Goal: Complete application form

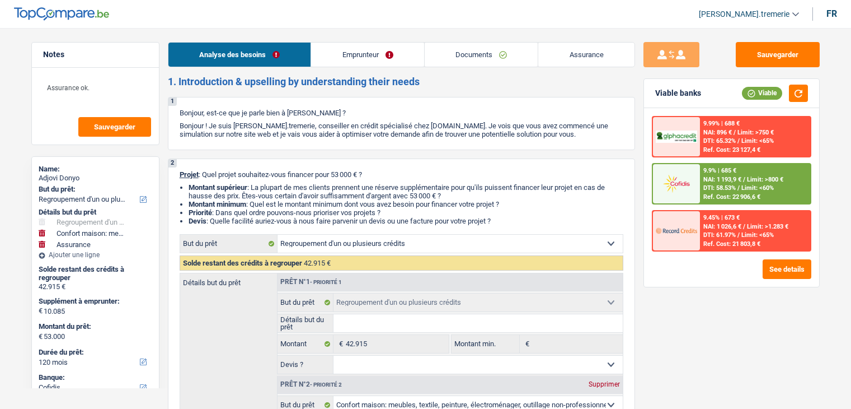
select select "refinancing"
select select "household"
select select "insurance"
select select "120"
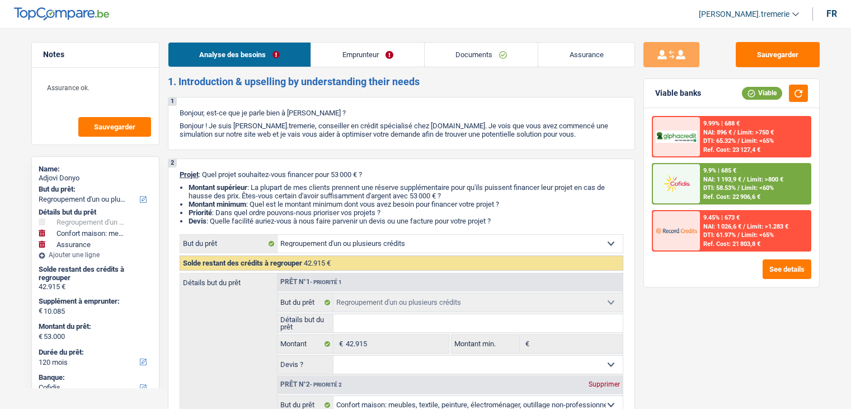
select select "cofidis"
select select "refinancing"
select select "household"
select select "yes"
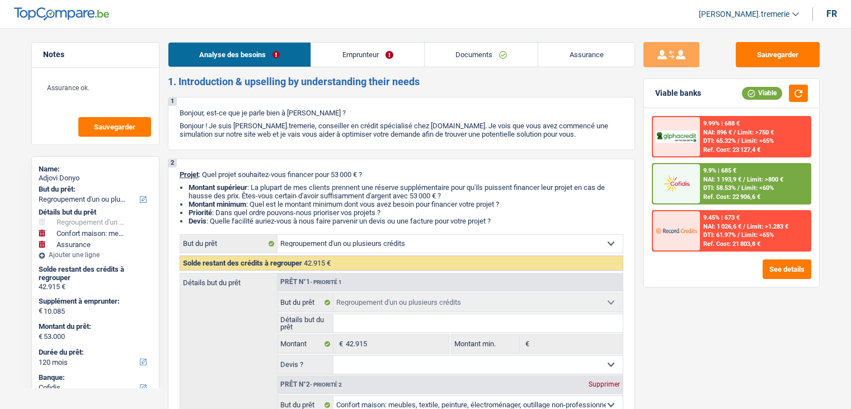
select select "insurance"
select select "120"
select select "privateEmployee"
select select "netSalary"
select select "mealVouchers"
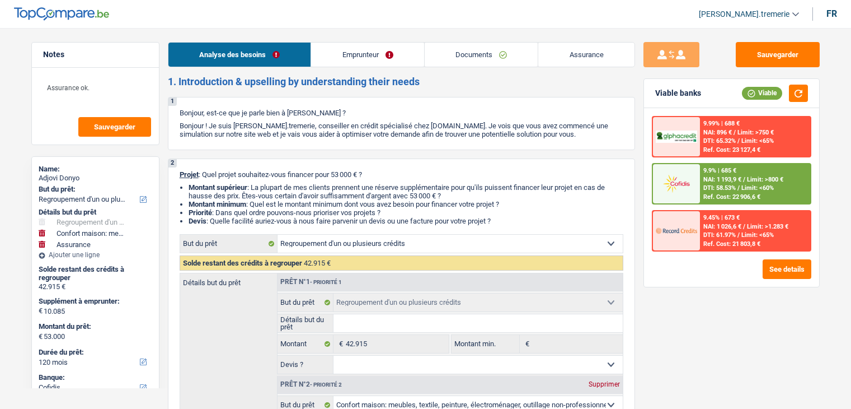
select select "familyAllowances"
select select "ownerWithMortgage"
select select "mortgage"
select select "240"
select select "personalLoan"
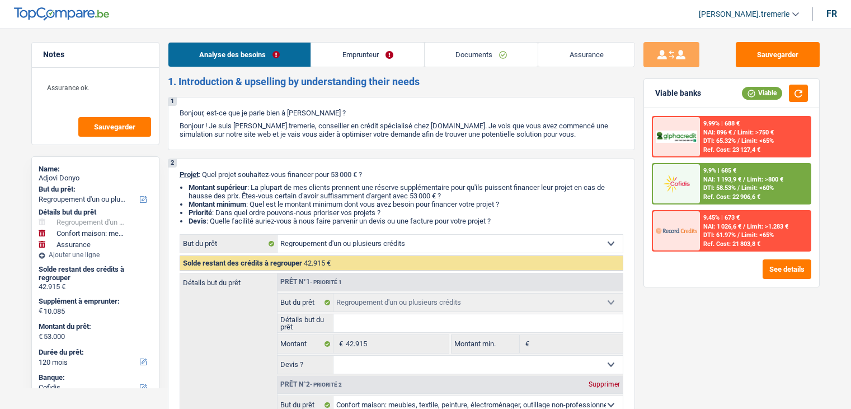
select select "smallWorks"
select select "96"
select select "personalLoan"
select select "other"
select select "48"
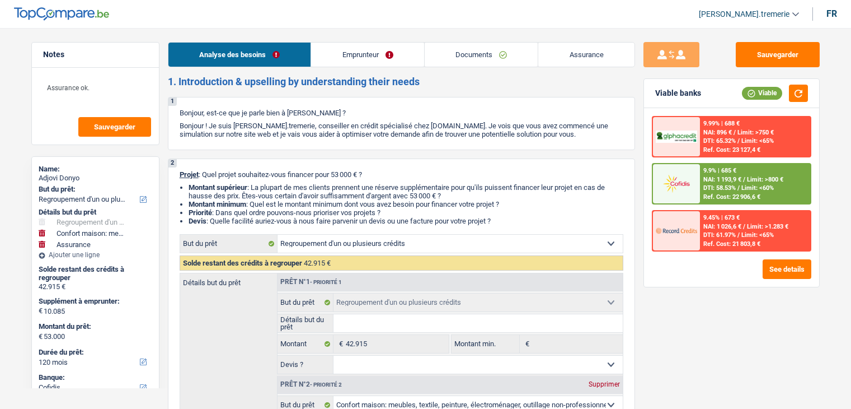
select select "cardOrCredit"
select select "refinancing"
select select "household"
select select "yes"
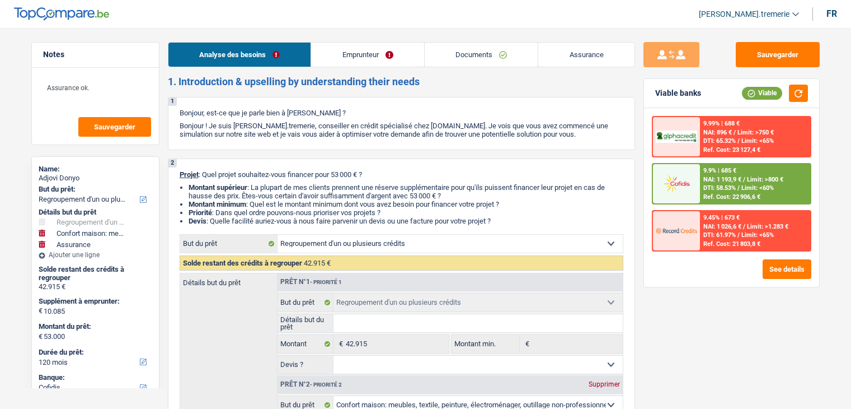
select select "insurance"
select select "120"
click at [476, 54] on link "Documents" at bounding box center [482, 55] width 114 height 24
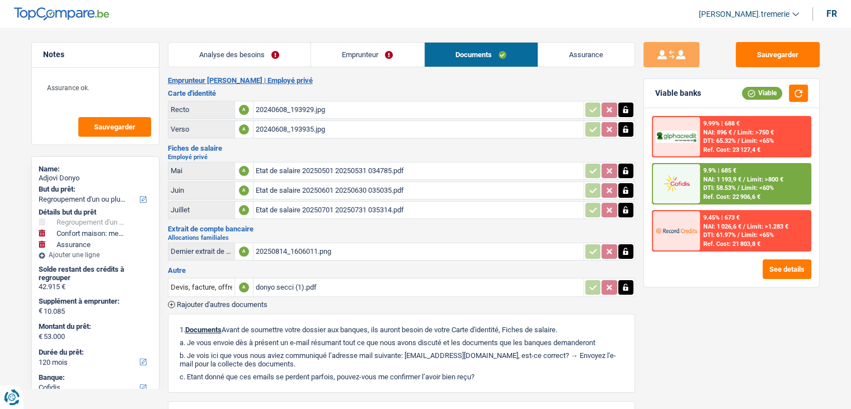
click at [320, 108] on div "20240608_193929.jpg" at bounding box center [419, 109] width 326 height 17
click at [307, 128] on div "20240608_193935.jpg" at bounding box center [419, 129] width 326 height 17
click at [391, 55] on link "Emprunteur" at bounding box center [367, 55] width 113 height 24
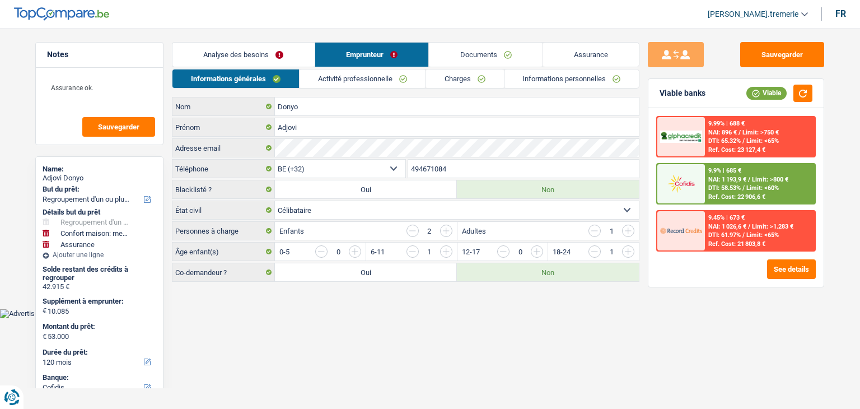
click at [547, 76] on link "Informations personnelles" at bounding box center [571, 78] width 135 height 18
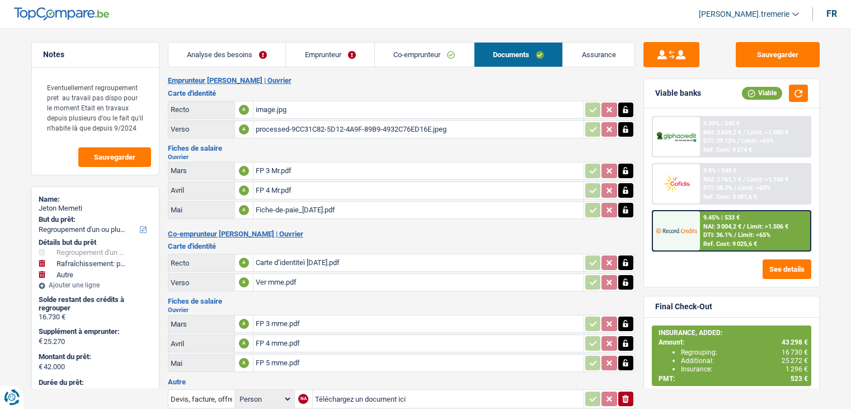
select select "refinancing"
select select "houseOrGarden"
select select "other"
select select "120"
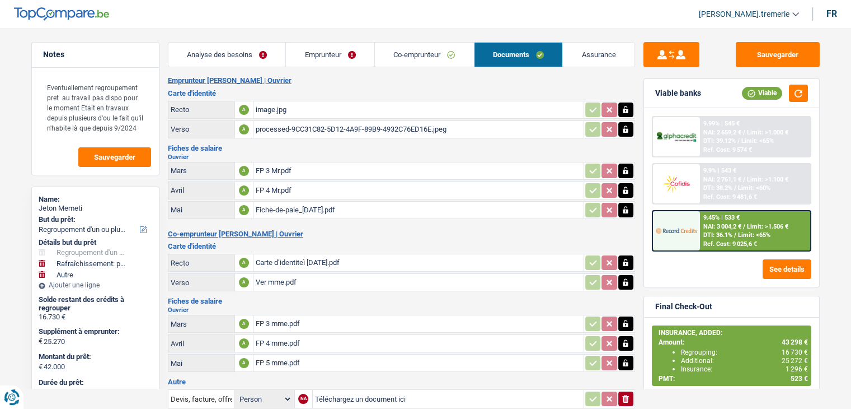
click at [308, 187] on div "FP 4 Mr.pdf" at bounding box center [419, 190] width 326 height 17
click at [285, 354] on div "FP 5 mme.pdf" at bounding box center [419, 362] width 326 height 17
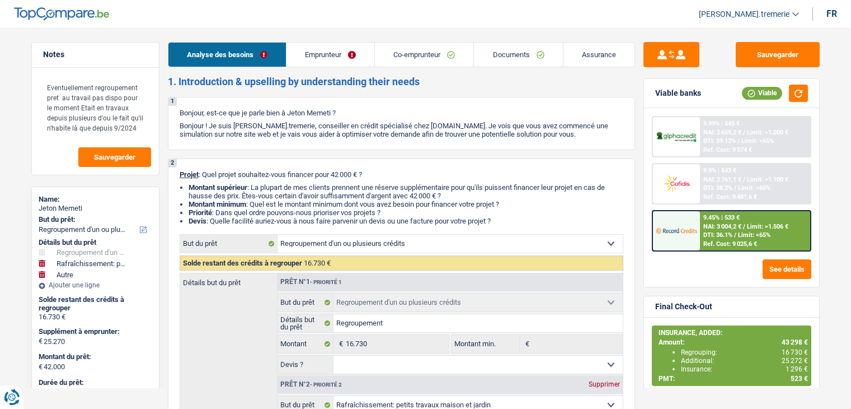
select select "refinancing"
select select "houseOrGarden"
select select "other"
select select "120"
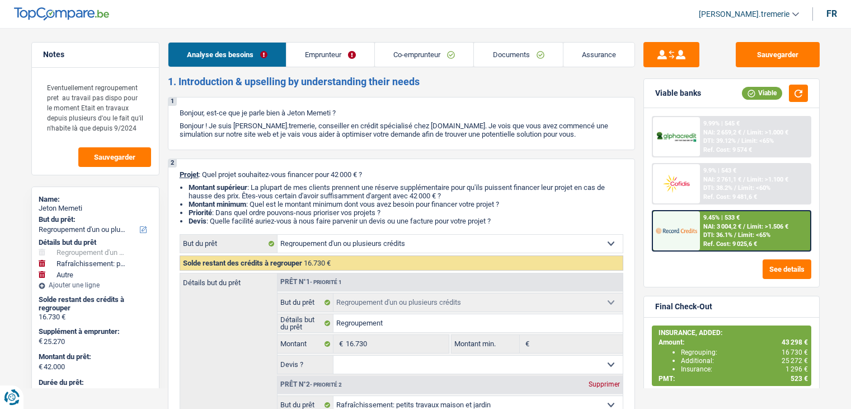
select select "refinancing"
select select "houseOrGarden"
select select "other"
select select "120"
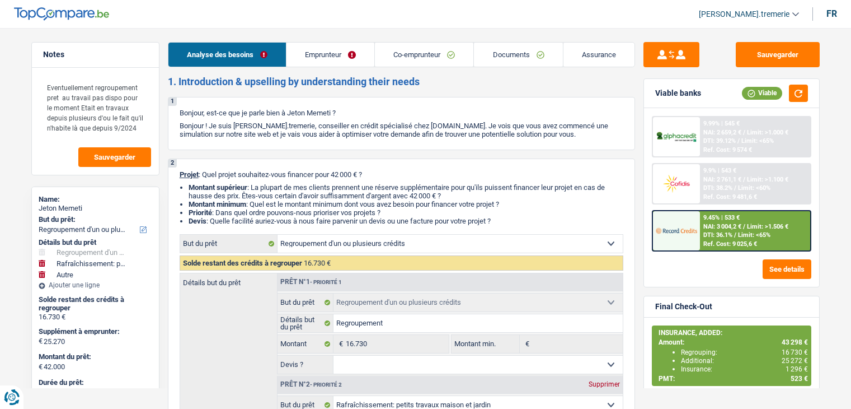
select select "worker"
select select "netSalary"
select select "mealVouchers"
select select "netSalary"
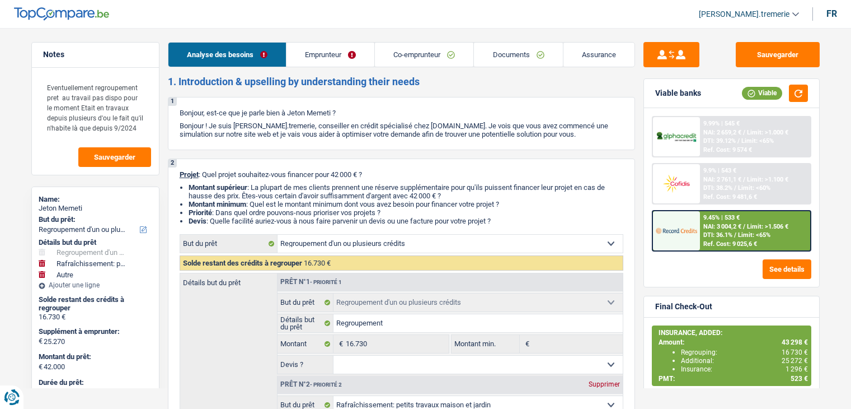
select select "ownerWithMortgage"
select select "renovationLoan"
select select "120"
select select "personalLoan"
select select "smallWorks"
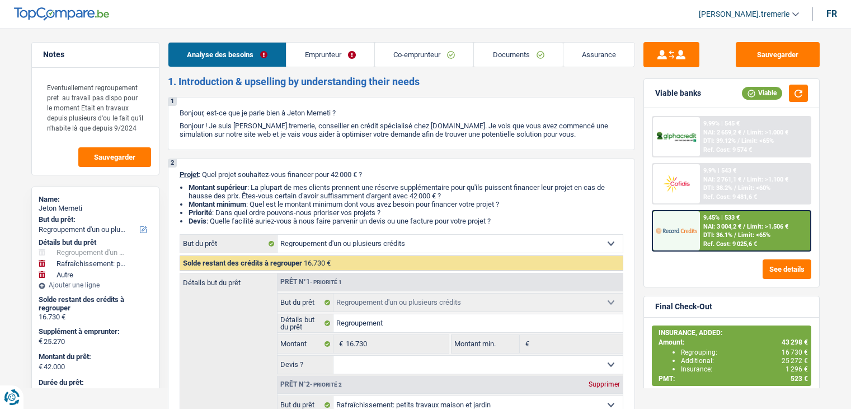
select select "84"
select select "mortgage"
select select "300"
select select "mortgage"
select select "300"
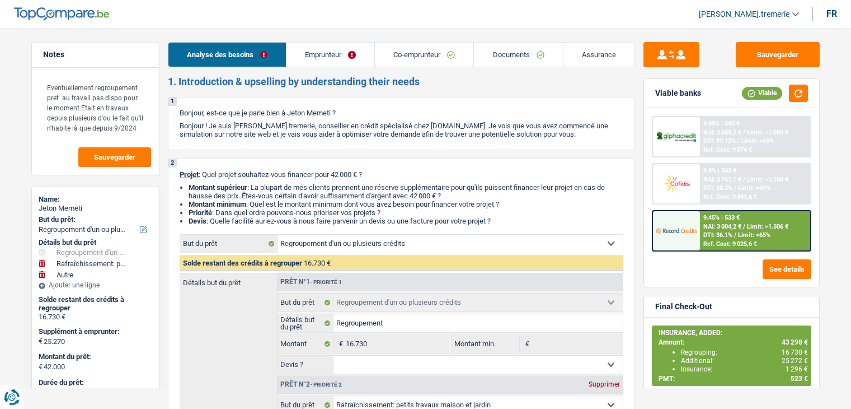
select select "refinancing"
select select "houseOrGarden"
select select "other"
select select "120"
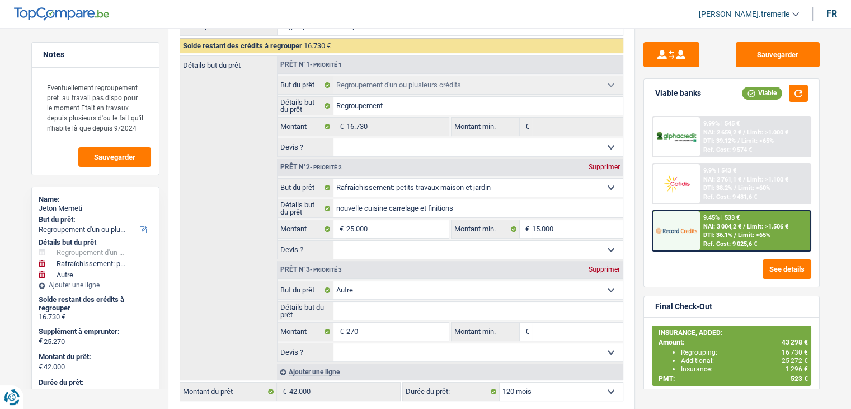
scroll to position [219, 0]
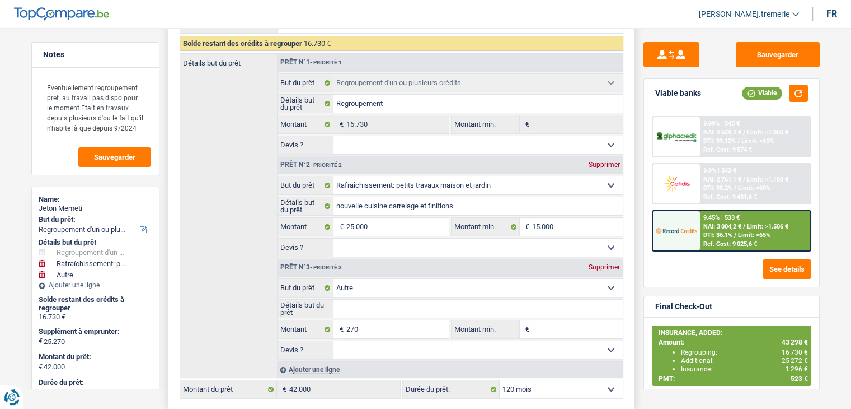
click at [597, 264] on div "Supprimer" at bounding box center [604, 267] width 37 height 7
type input "25.000"
type input "41.730"
select select "144"
type input "41.730"
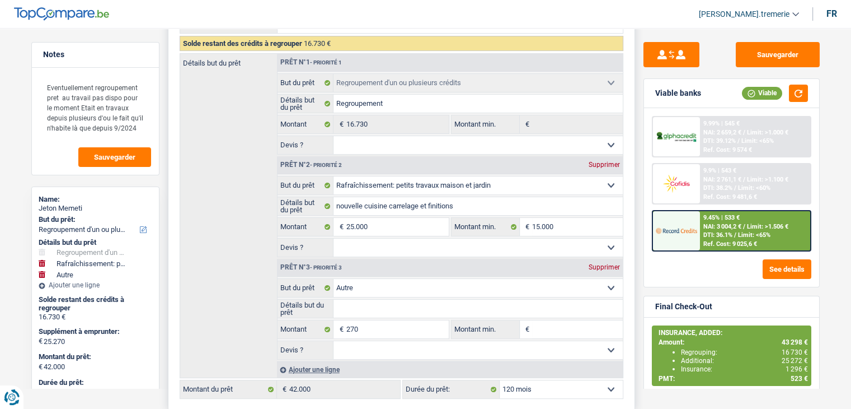
select select "144"
type input "41.730"
select select "144"
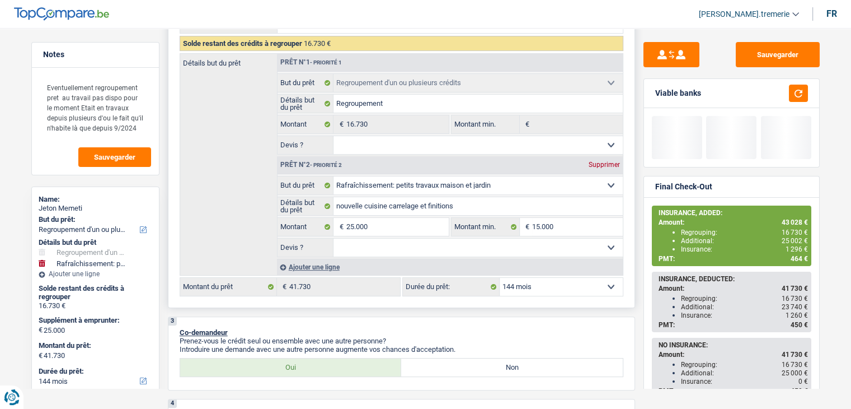
click at [584, 288] on select "12 mois 18 mois 24 mois 30 mois 36 mois 42 mois 48 mois 60 mois 72 mois 84 mois…" at bounding box center [561, 287] width 123 height 18
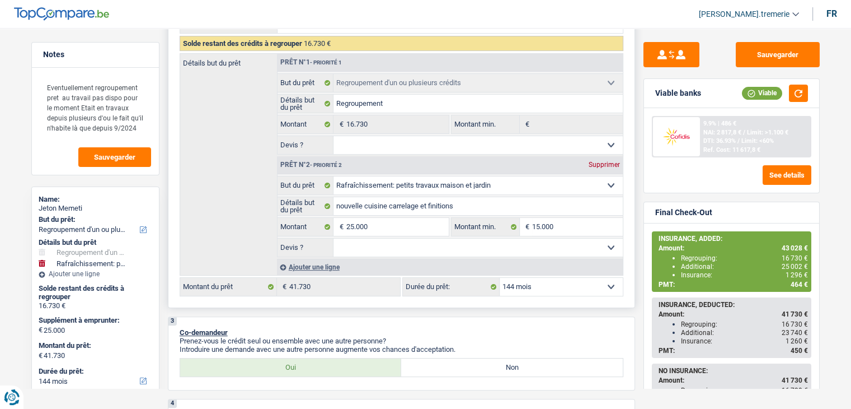
select select "120"
click at [500, 278] on select "12 mois 18 mois 24 mois 30 mois 36 mois 42 mois 48 mois 60 mois 72 mois 84 mois…" at bounding box center [561, 287] width 123 height 18
select select "120"
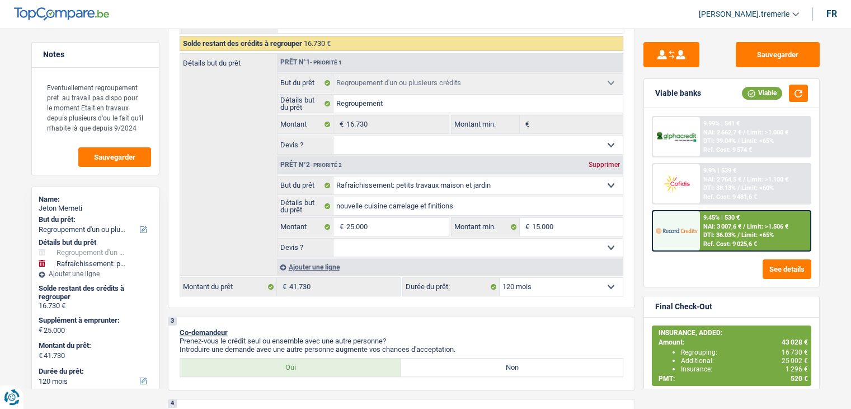
click at [713, 234] on span "DTI: 36.03%" at bounding box center [719, 234] width 32 height 7
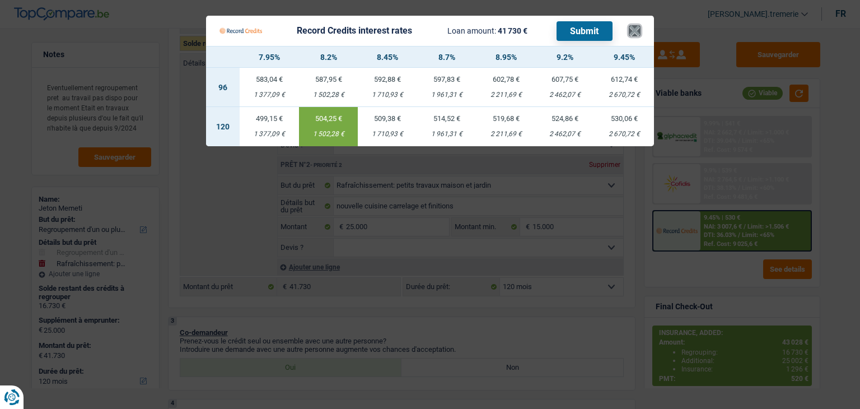
click at [632, 27] on button "×" at bounding box center [634, 30] width 12 height 11
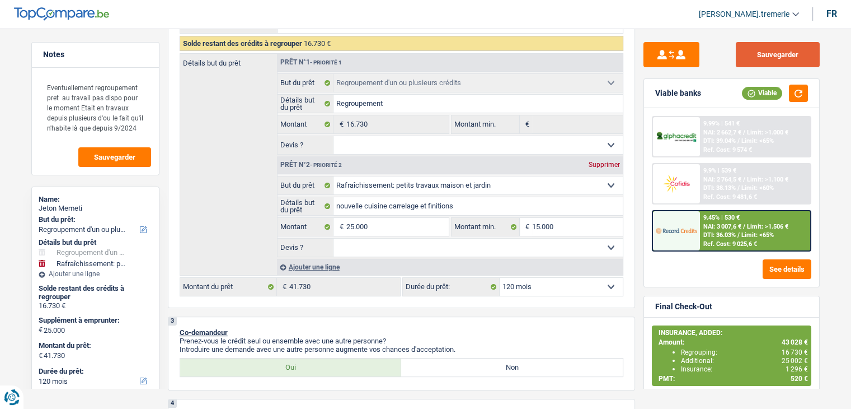
click at [761, 58] on button "Sauvegarder" at bounding box center [778, 54] width 84 height 25
